Goal: Task Accomplishment & Management: Complete application form

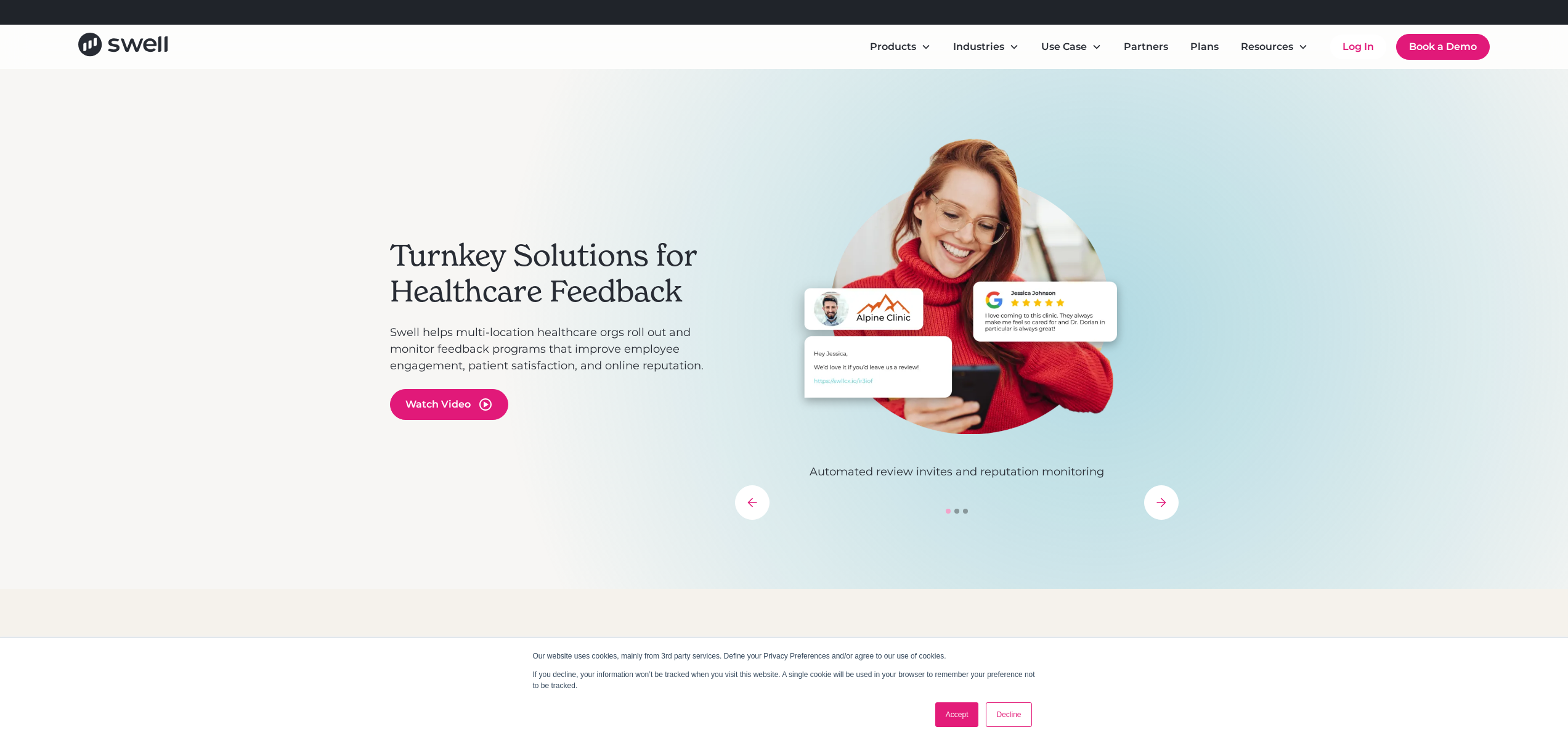
click at [922, 452] on link "Accept" at bounding box center [957, 714] width 44 height 25
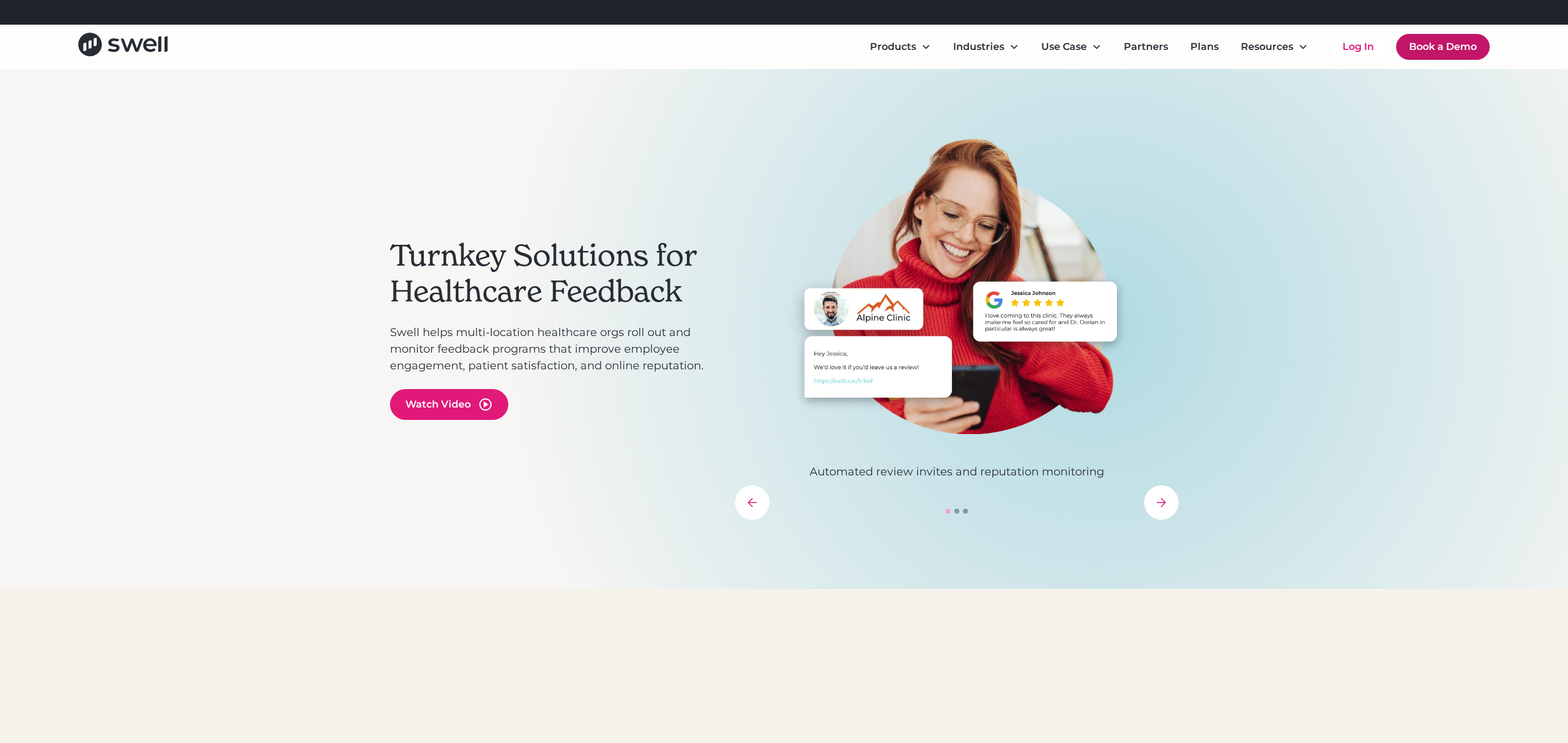
click at [922, 52] on link "Book a Demo" at bounding box center [1443, 47] width 94 height 26
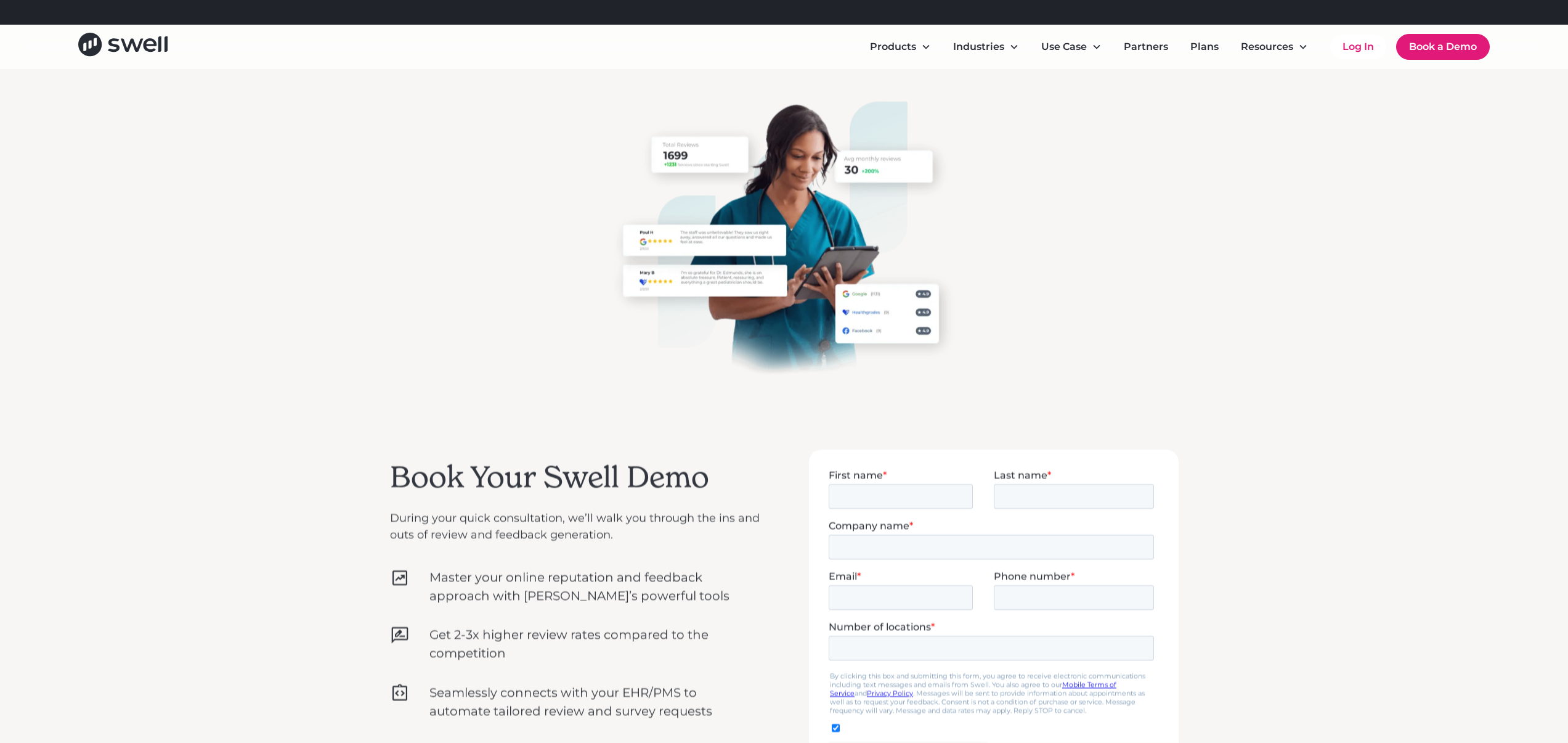
scroll to position [298, 0]
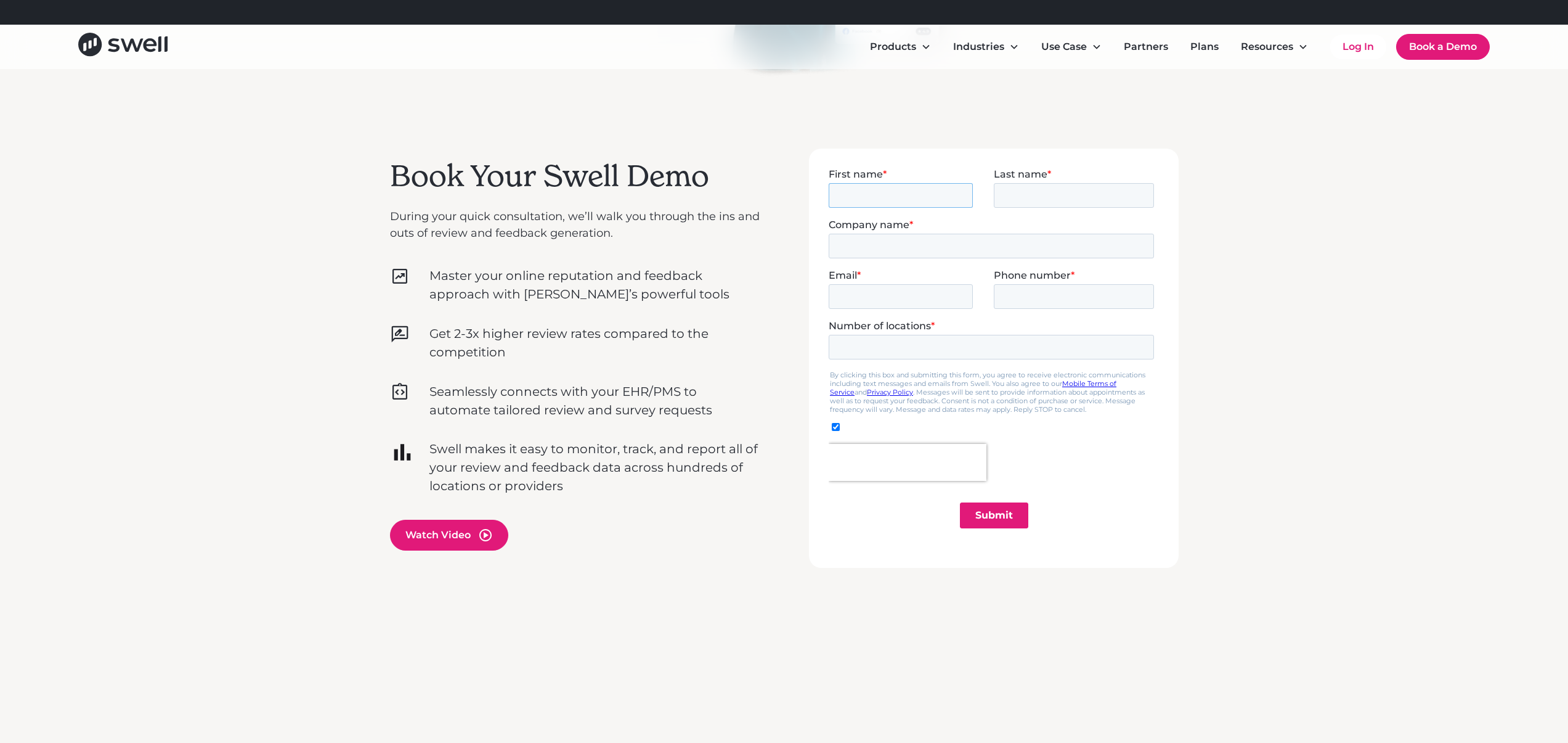
click at [890, 197] on input "First name *" at bounding box center [900, 194] width 145 height 25
type input "David"
type input "Turer"
type input "Pittsburgh Center for Plastic Surgery"
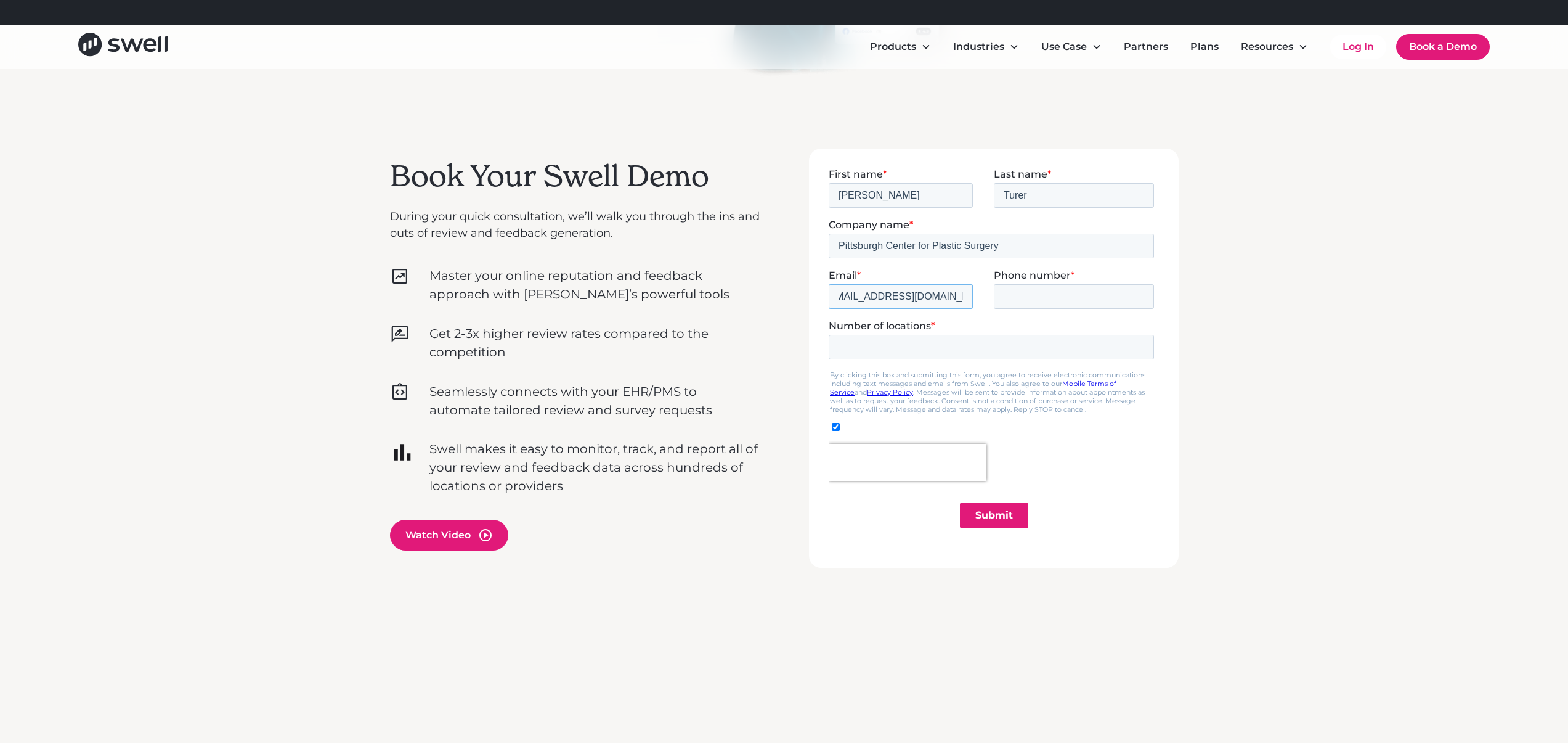
type input "drturer@pghplasticsurgery.com"
type input "4128026100"
type input "1"
click at [1071, 458] on div at bounding box center [993, 461] width 330 height 37
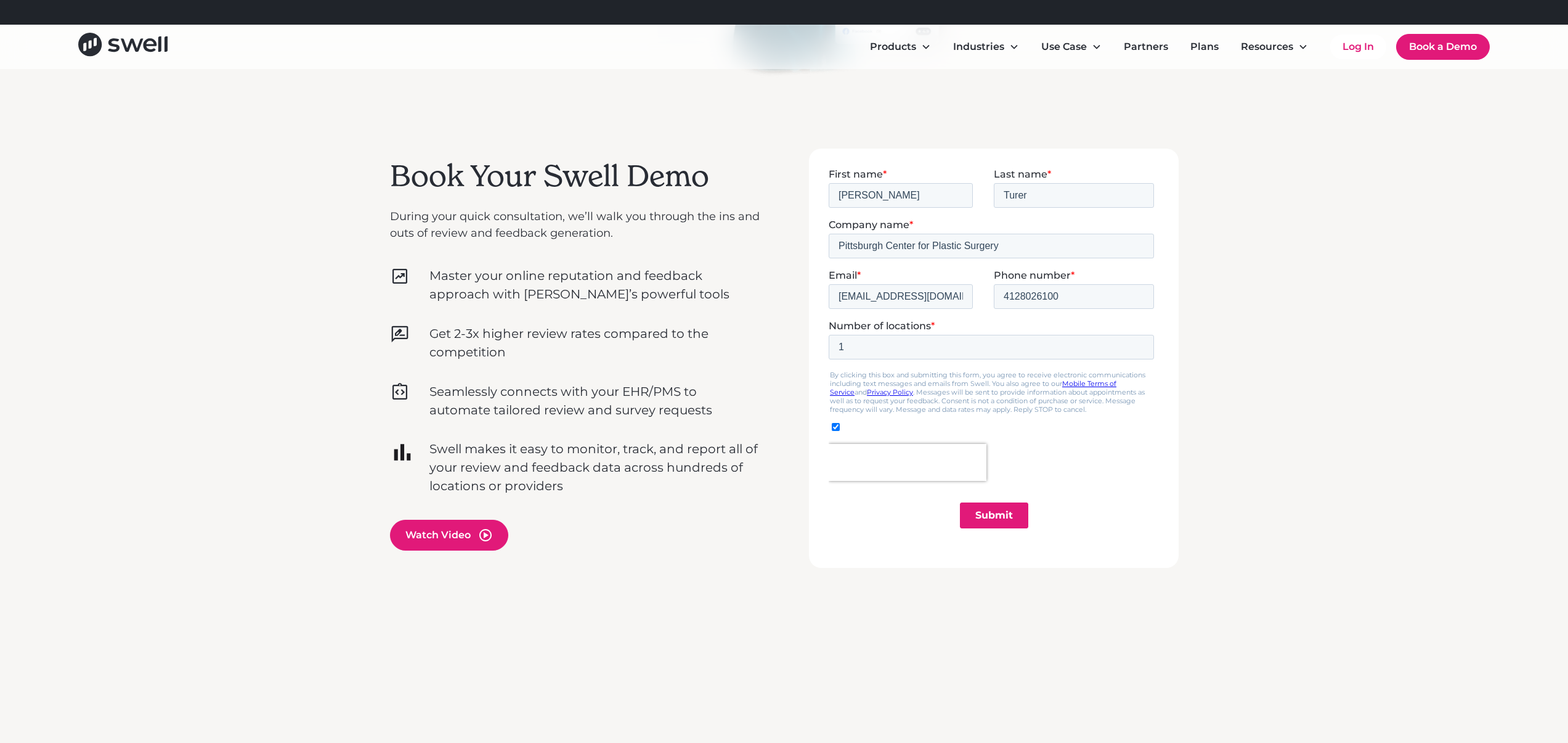
click at [992, 517] on input "Submit" at bounding box center [994, 515] width 69 height 26
